Goal: Information Seeking & Learning: Learn about a topic

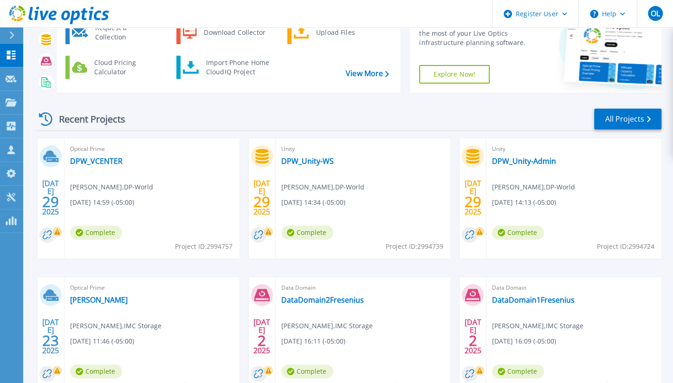
scroll to position [69, 0]
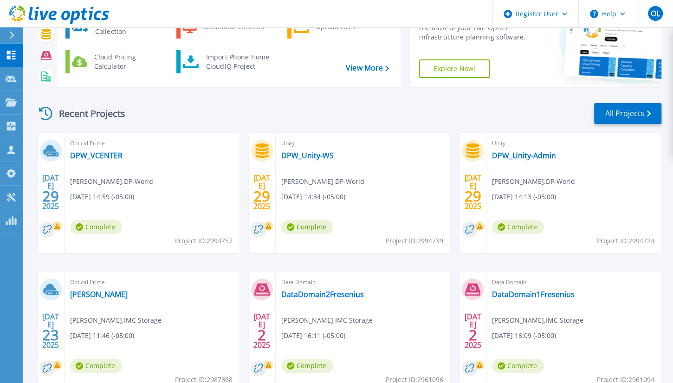
click at [100, 303] on div "Optical Prime FreseniusVirtualizacion MANUEL IGLESIAS , IMC Storage 07/23/2025,…" at bounding box center [151, 331] width 175 height 120
click at [103, 294] on link "[PERSON_NAME]" at bounding box center [99, 294] width 58 height 9
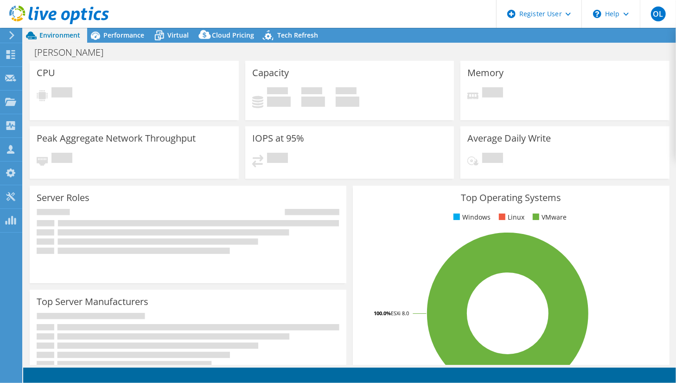
select select "USD"
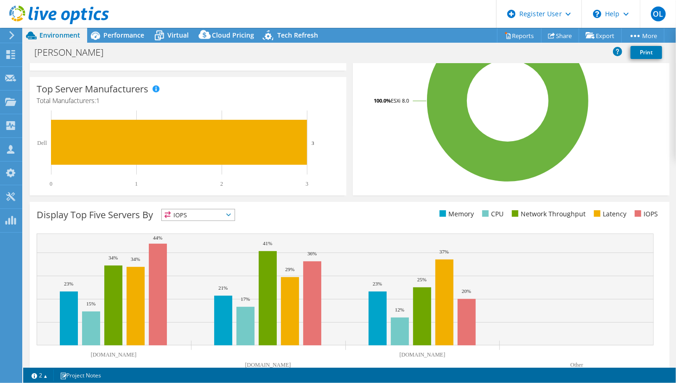
scroll to position [249, 0]
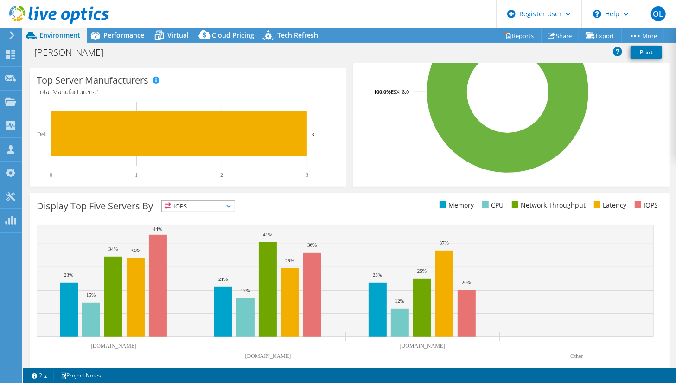
click at [225, 205] on span "IOPS" at bounding box center [198, 205] width 73 height 11
click at [180, 241] on li "CPU" at bounding box center [198, 244] width 73 height 13
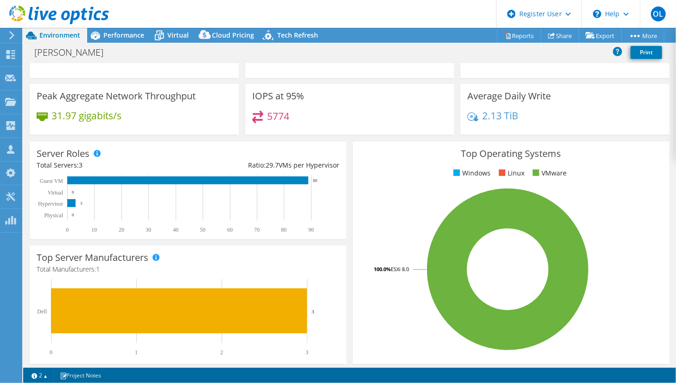
scroll to position [0, 0]
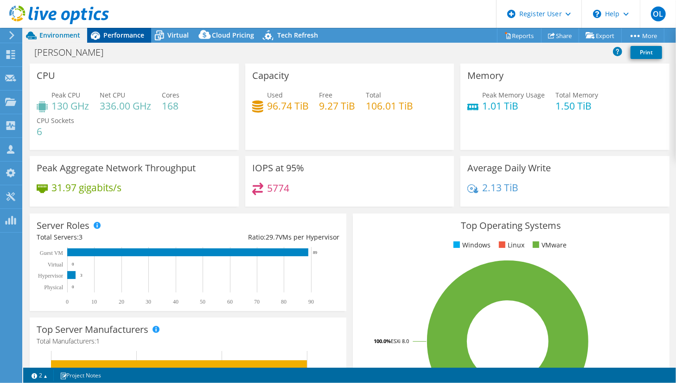
click at [125, 40] on div "Performance" at bounding box center [119, 35] width 64 height 15
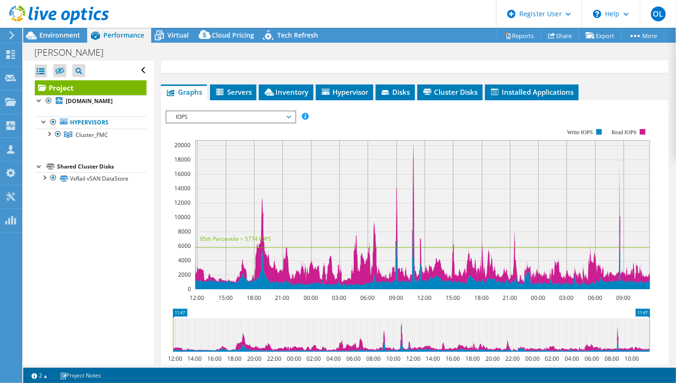
click at [290, 114] on span "IOPS" at bounding box center [230, 116] width 119 height 11
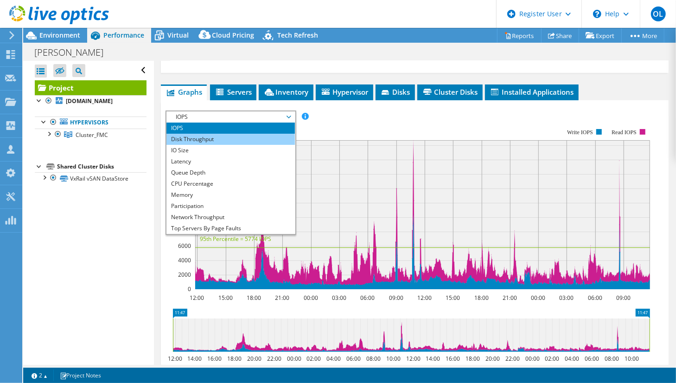
click at [194, 139] on li "Disk Throughput" at bounding box center [231, 139] width 129 height 11
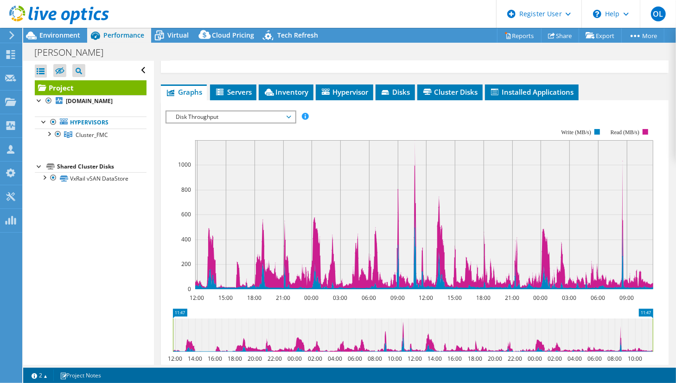
click at [204, 117] on span "Disk Throughput" at bounding box center [230, 116] width 119 height 11
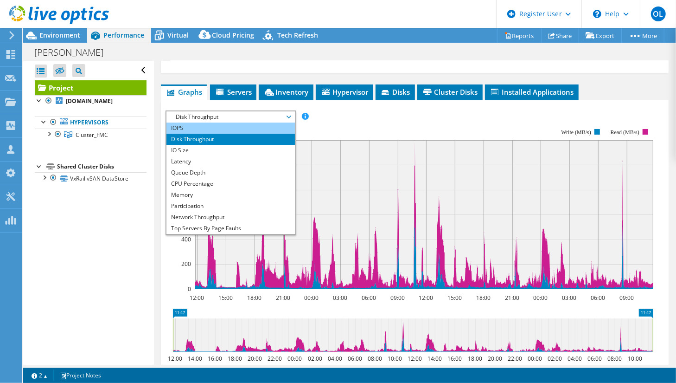
click at [189, 128] on li "IOPS" at bounding box center [231, 127] width 129 height 11
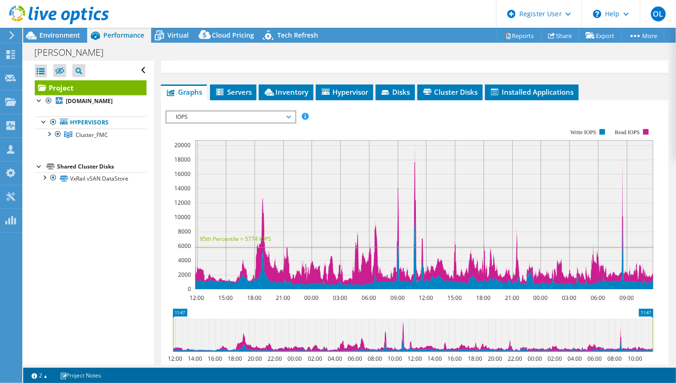
click at [193, 116] on span "IOPS" at bounding box center [230, 116] width 119 height 11
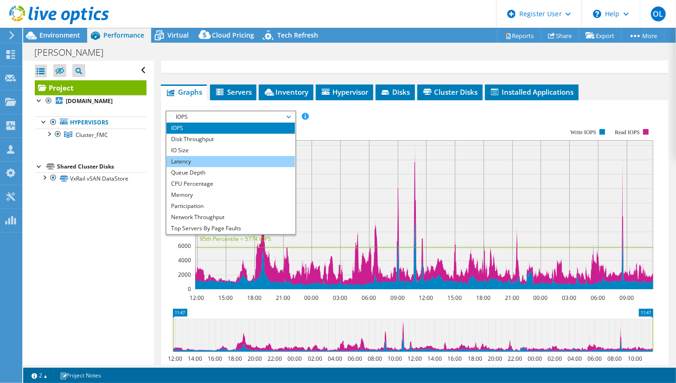
click at [187, 159] on li "Latency" at bounding box center [231, 161] width 129 height 11
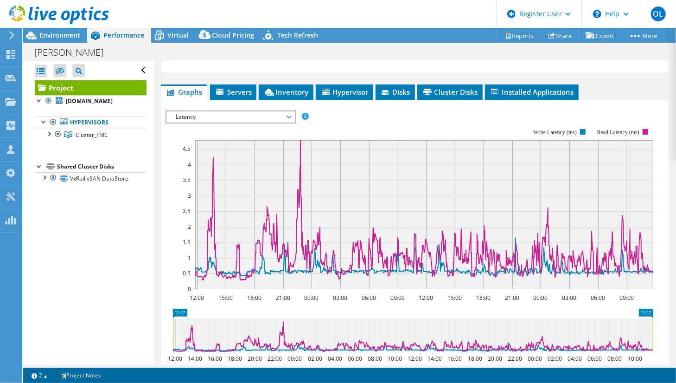
click at [208, 116] on span "Latency" at bounding box center [230, 116] width 119 height 11
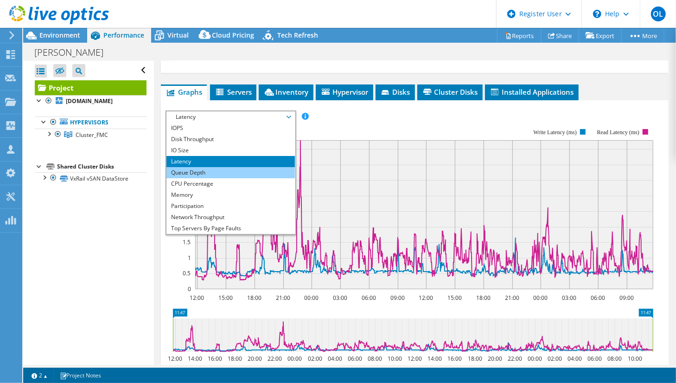
click at [189, 171] on li "Queue Depth" at bounding box center [231, 172] width 129 height 11
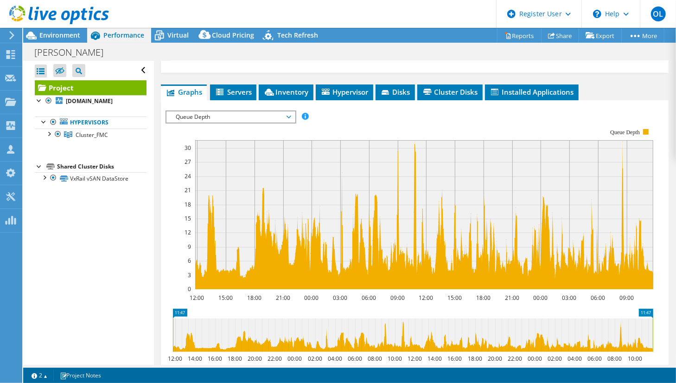
click at [208, 117] on span "Queue Depth" at bounding box center [230, 116] width 119 height 11
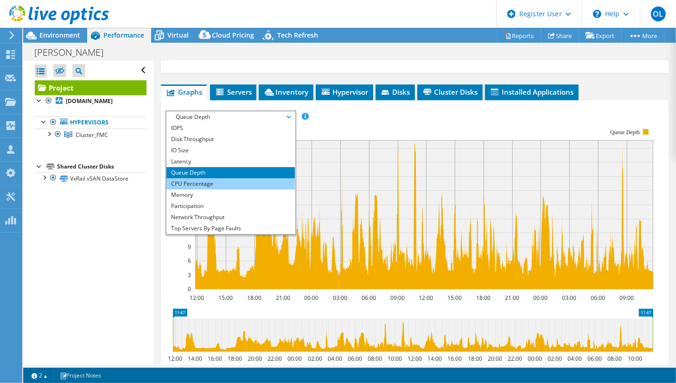
click at [198, 182] on li "CPU Percentage" at bounding box center [231, 183] width 129 height 11
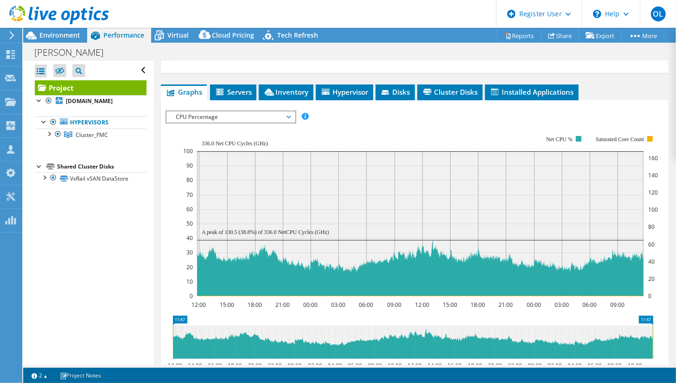
click at [207, 116] on span "CPU Percentage" at bounding box center [230, 116] width 119 height 11
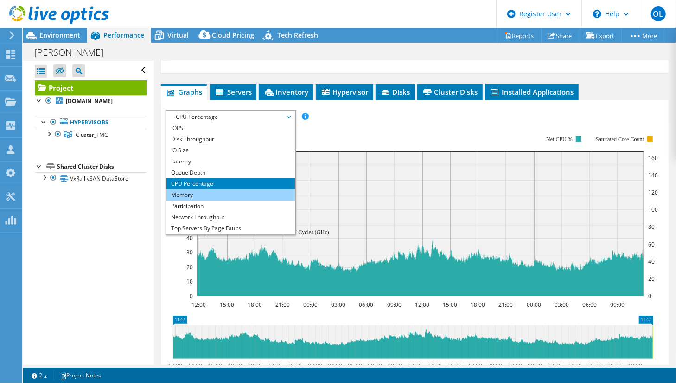
click at [194, 195] on li "Memory" at bounding box center [231, 194] width 129 height 11
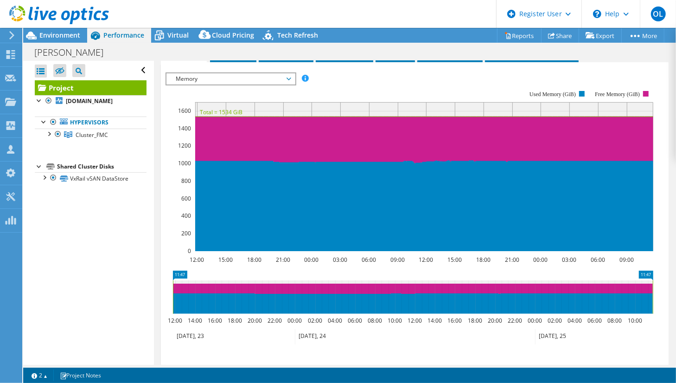
scroll to position [262, 0]
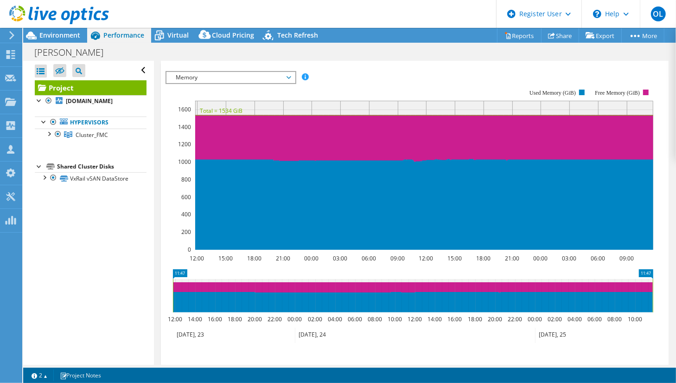
click at [279, 77] on span "Memory" at bounding box center [230, 77] width 119 height 11
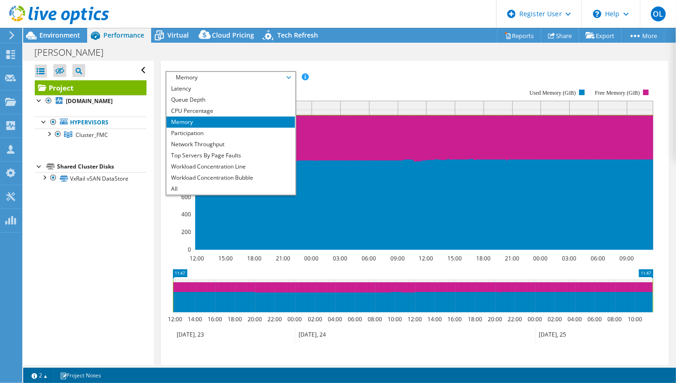
scroll to position [0, 0]
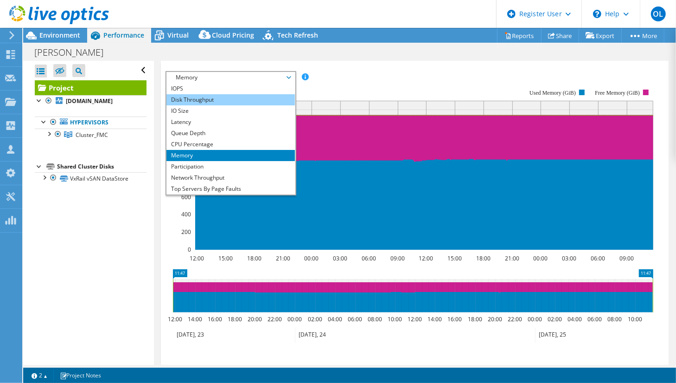
click at [200, 96] on li "Disk Throughput" at bounding box center [231, 99] width 129 height 11
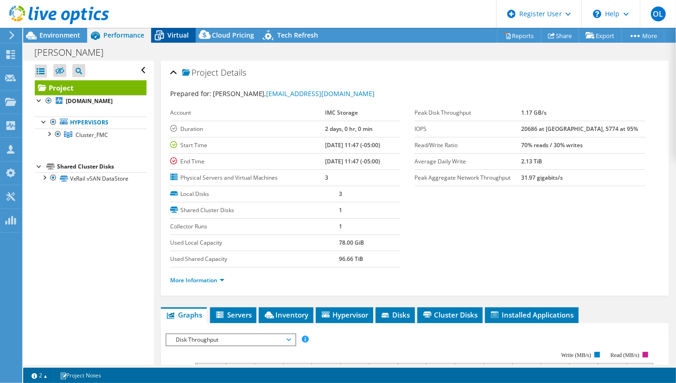
click at [180, 36] on span "Virtual" at bounding box center [177, 35] width 21 height 9
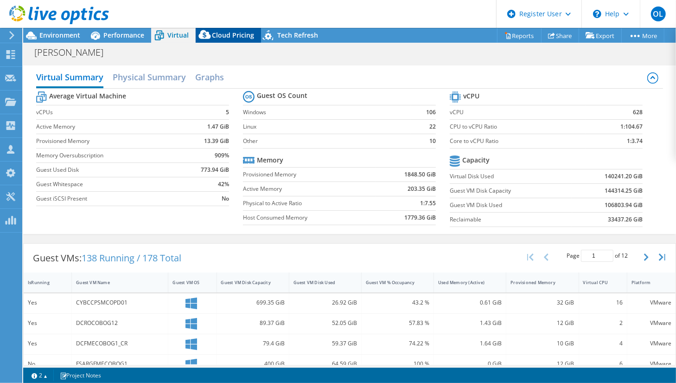
click at [228, 35] on span "Cloud Pricing" at bounding box center [233, 35] width 42 height 9
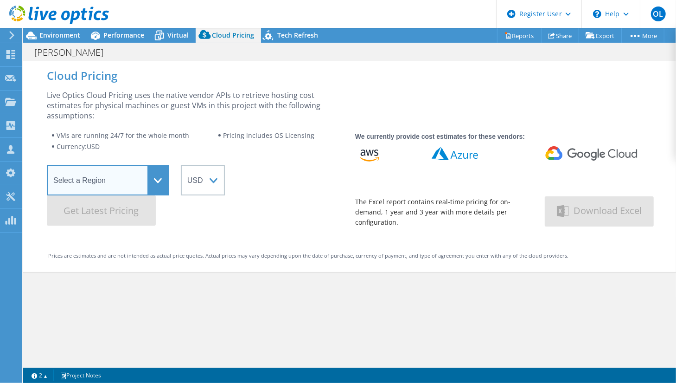
click at [158, 181] on select "Select a Region [GEOGRAPHIC_DATA] ([GEOGRAPHIC_DATA]) [GEOGRAPHIC_DATA] ([GEOGR…" at bounding box center [108, 180] width 122 height 30
select select "SouthAmerica"
click at [47, 165] on select "Select a Region [GEOGRAPHIC_DATA] ([GEOGRAPHIC_DATA]) [GEOGRAPHIC_DATA] ([GEOGR…" at bounding box center [108, 180] width 122 height 30
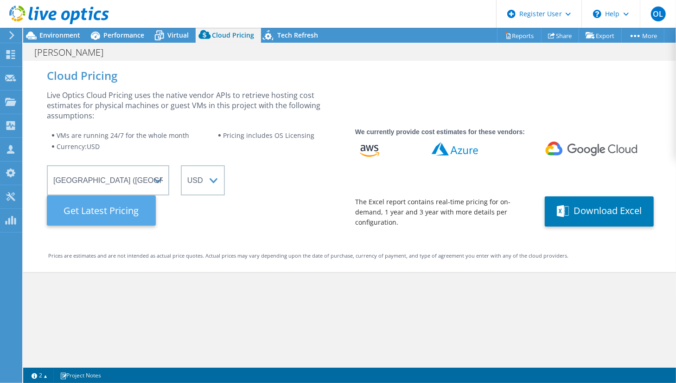
click at [108, 222] on Latest "Get Latest Pricing" at bounding box center [101, 210] width 109 height 30
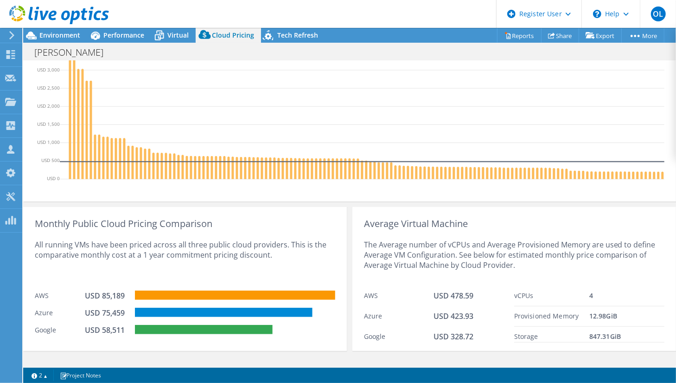
scroll to position [379, 0]
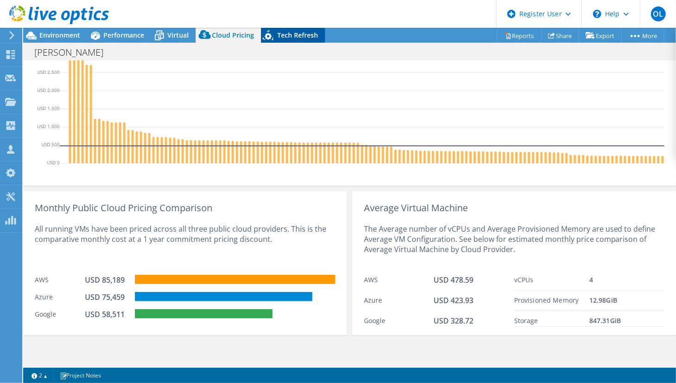
click at [288, 36] on span "Tech Refresh" at bounding box center [297, 35] width 41 height 9
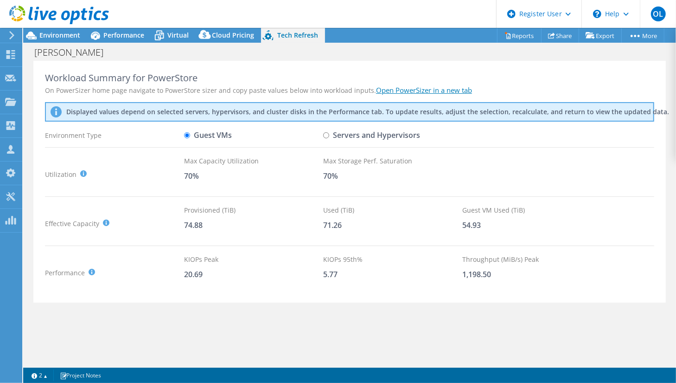
click at [327, 135] on input "Servers and Hypervisors" at bounding box center [326, 135] width 6 height 6
radio input "true"
radio input "false"
click at [165, 41] on icon at bounding box center [159, 35] width 16 height 16
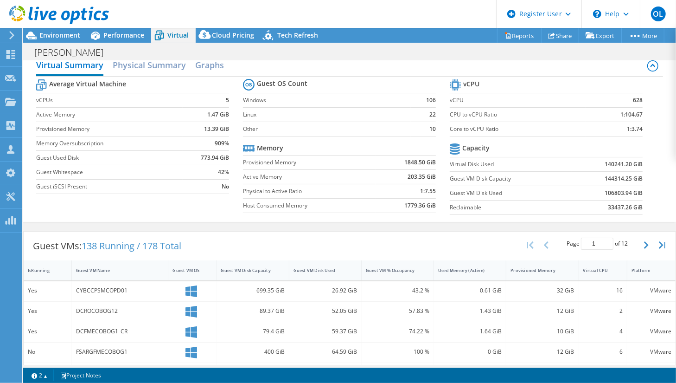
scroll to position [11, 0]
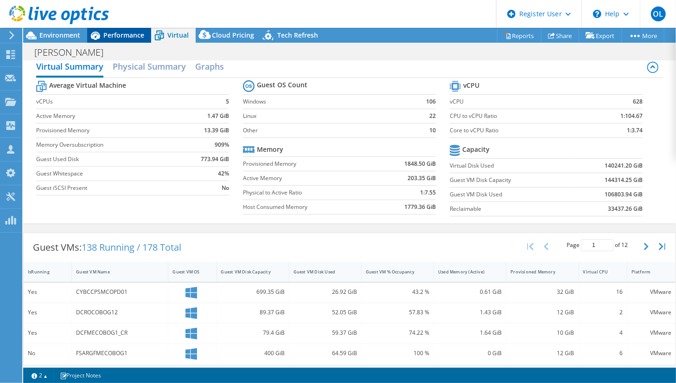
click at [123, 35] on span "Performance" at bounding box center [123, 35] width 41 height 9
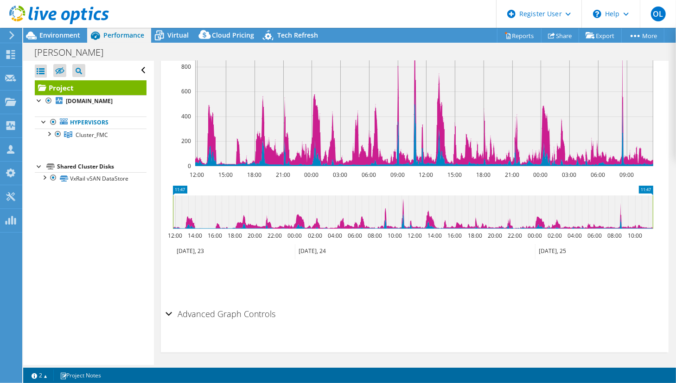
scroll to position [0, 0]
click at [49, 39] on div "Environment" at bounding box center [55, 35] width 64 height 15
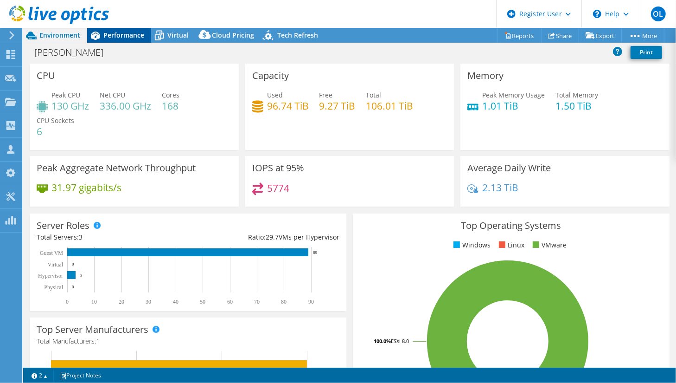
click at [125, 38] on span "Performance" at bounding box center [123, 35] width 41 height 9
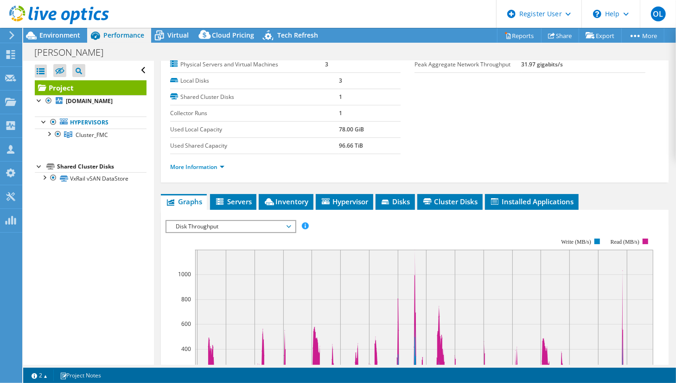
scroll to position [113, 0]
click at [212, 225] on span "Disk Throughput" at bounding box center [230, 226] width 119 height 11
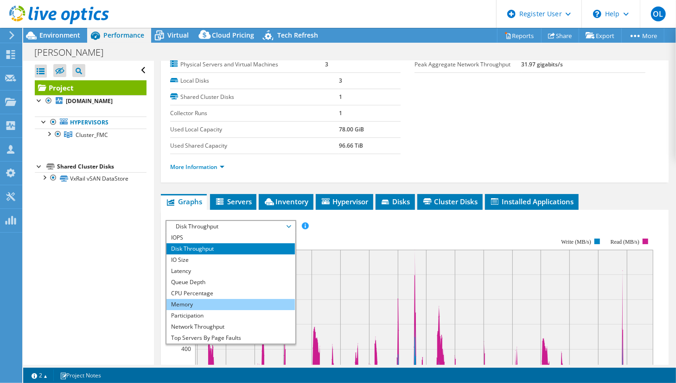
click at [185, 304] on li "Memory" at bounding box center [231, 304] width 129 height 11
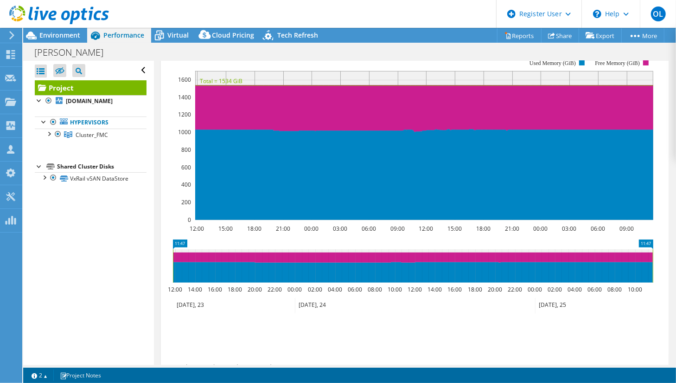
scroll to position [296, 0]
